Goal: Find specific page/section: Find specific page/section

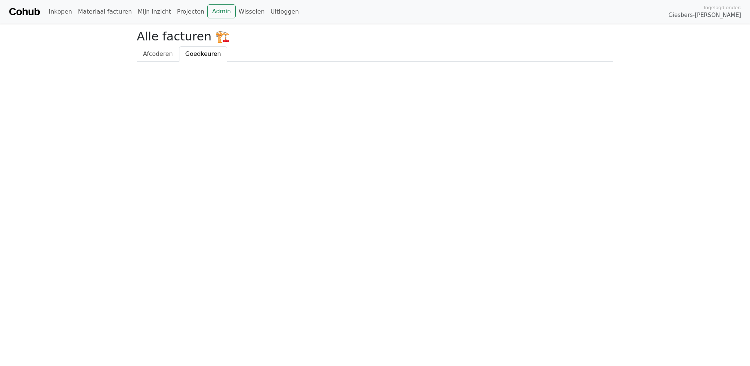
click at [29, 11] on link "Cohub" at bounding box center [24, 12] width 31 height 18
click at [106, 14] on link "Materiaal facturen" at bounding box center [105, 11] width 60 height 15
